Goal: Contribute content

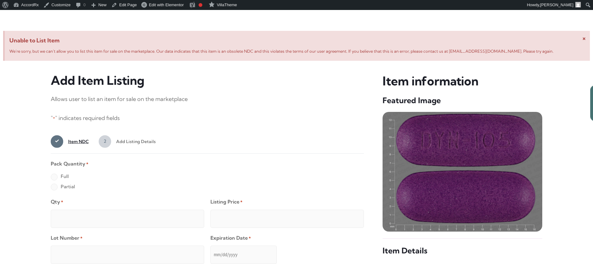
scroll to position [239, 0]
click at [54, 178] on label "Full" at bounding box center [60, 177] width 18 height 10
click at [0, 0] on input "Full" at bounding box center [0, 0] width 0 height 0
click at [74, 212] on input "Qty *" at bounding box center [128, 219] width 154 height 18
type input "2"
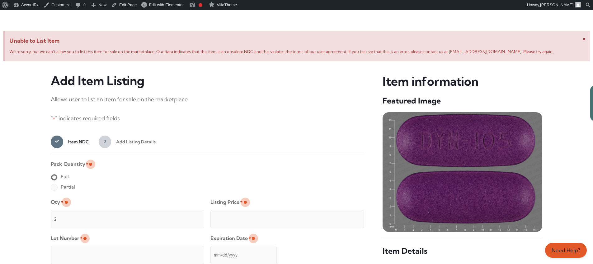
click at [347, 217] on input "Listing Price *" at bounding box center [288, 219] width 154 height 18
type input "49.99"
click at [168, 250] on input "Lot Number *" at bounding box center [128, 255] width 154 height 18
type input "TEST23456"
click at [211, 249] on input "Expiration Date *" at bounding box center [244, 255] width 66 height 18
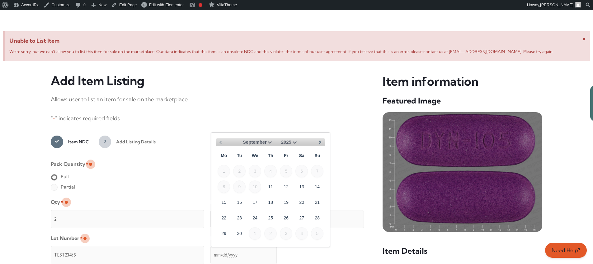
click at [268, 141] on select "September October November December" at bounding box center [258, 142] width 31 height 8
click at [242, 231] on link "30" at bounding box center [239, 233] width 12 height 12
type input "[DATE]"
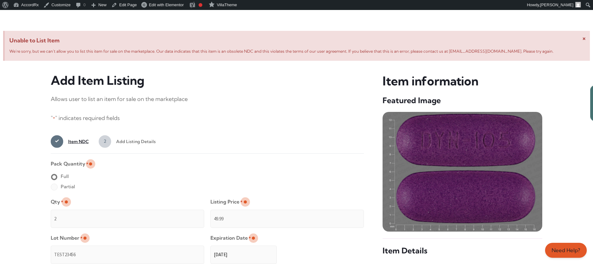
scroll to position [498, 0]
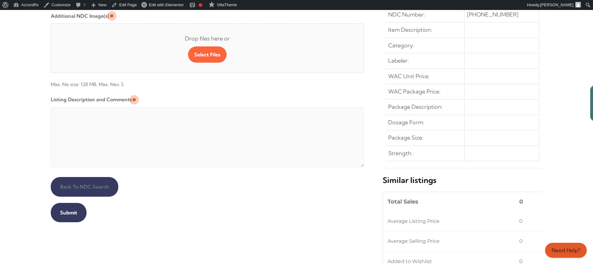
click at [202, 109] on textarea "Listing Description and Comments" at bounding box center [208, 137] width 314 height 60
type textarea "Automated Testing - list comment from [MEDICAL_DATA][DOMAIN_NAME]"
click at [68, 212] on input "Submit" at bounding box center [69, 212] width 36 height 19
